Goal: Task Accomplishment & Management: Manage account settings

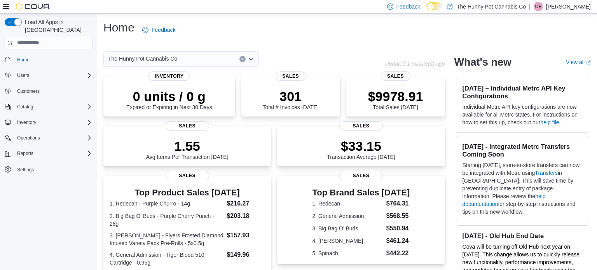
click at [572, 8] on p "Callie Fraczek" at bounding box center [568, 6] width 45 height 9
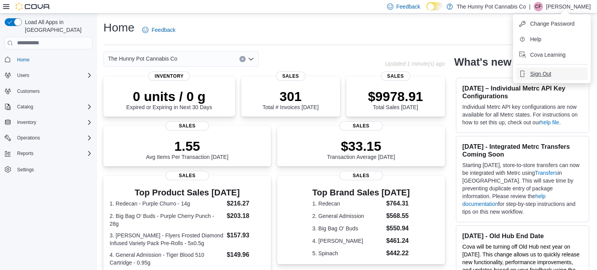
click at [539, 75] on span "Sign Out" at bounding box center [540, 74] width 21 height 8
